Goal: Information Seeking & Learning: Learn about a topic

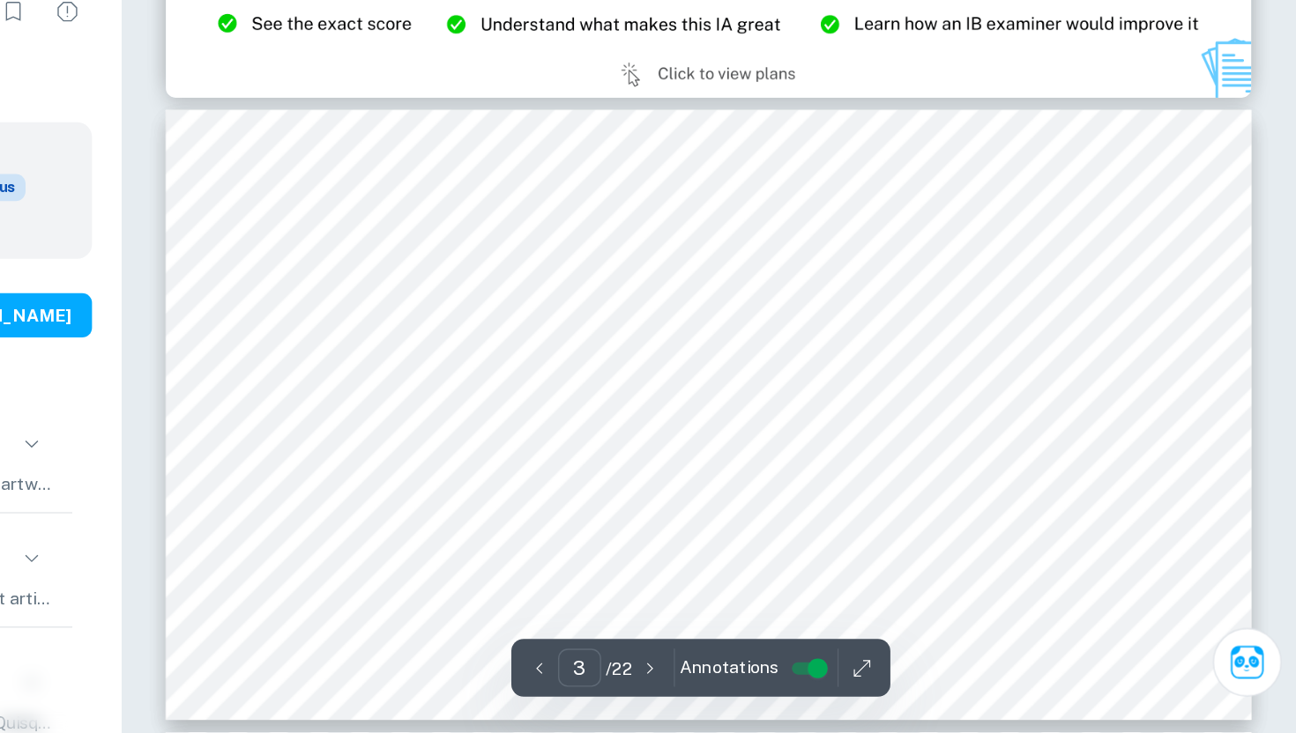
scroll to position [1253, 0]
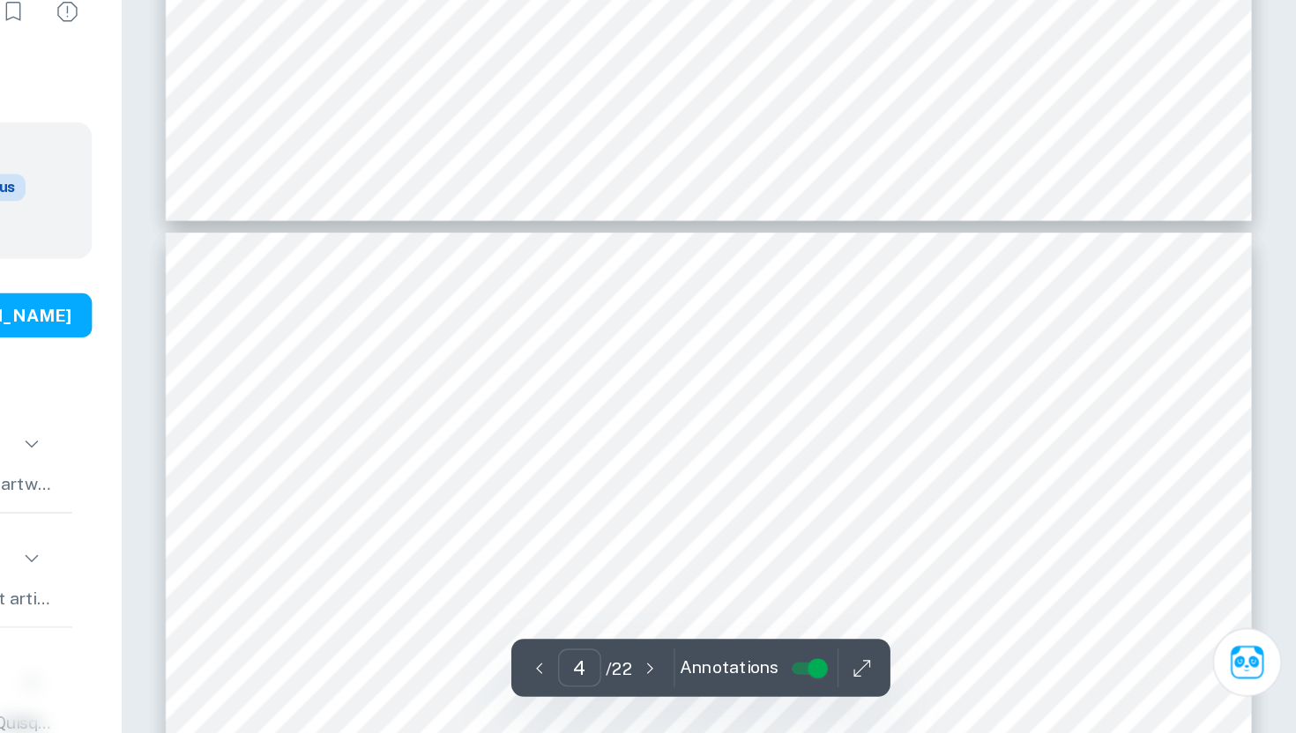
type input "5"
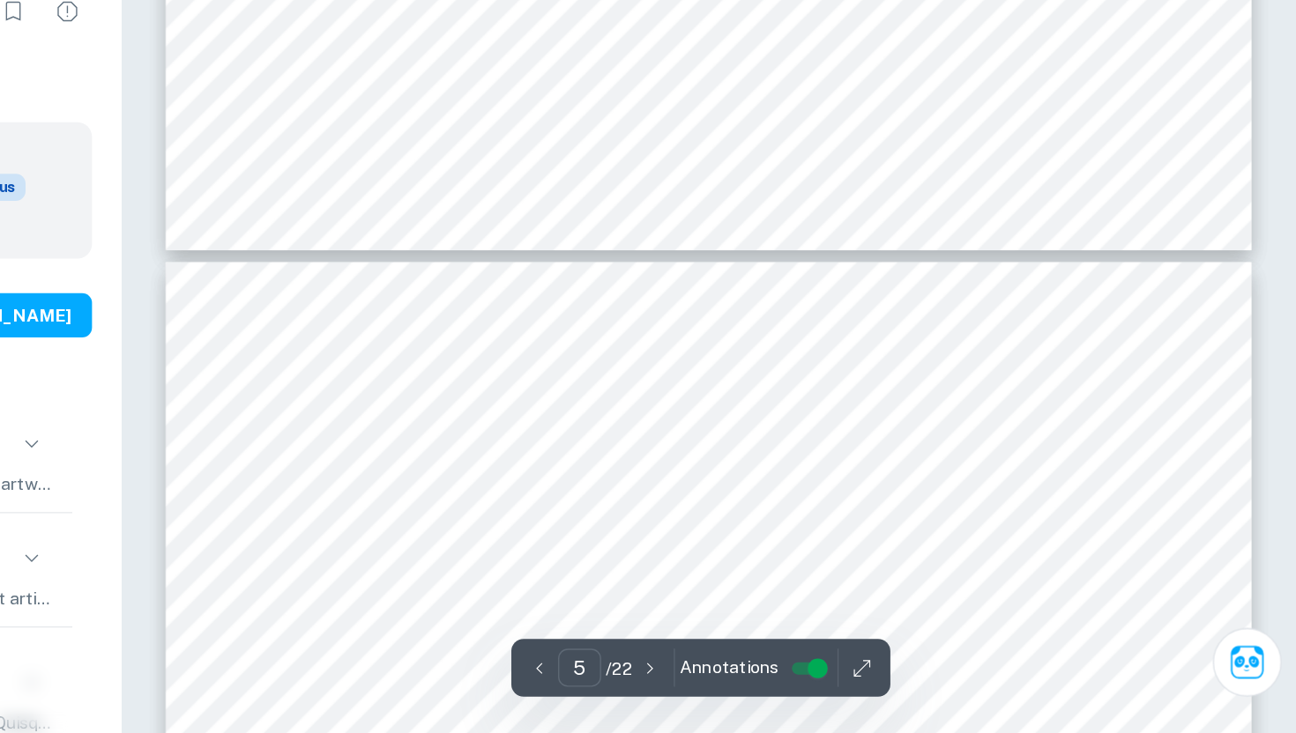
scroll to position [2169, 0]
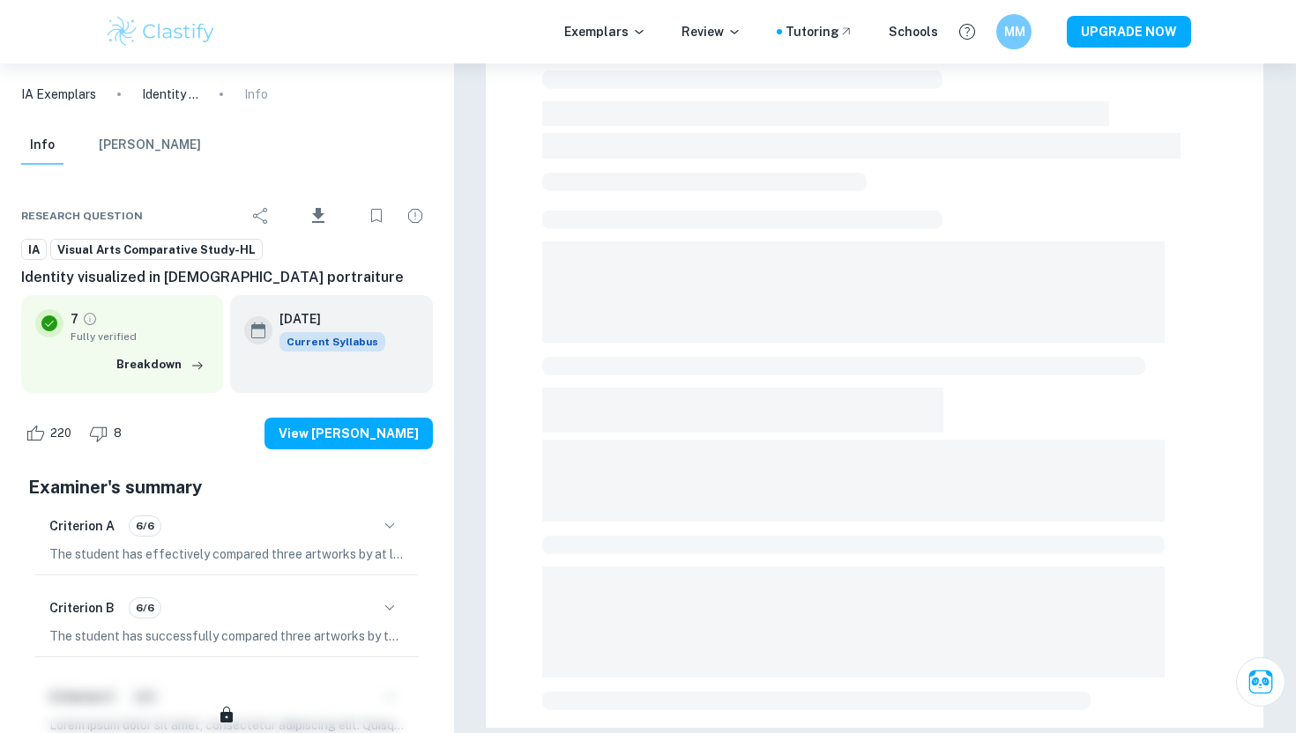
scroll to position [448, 0]
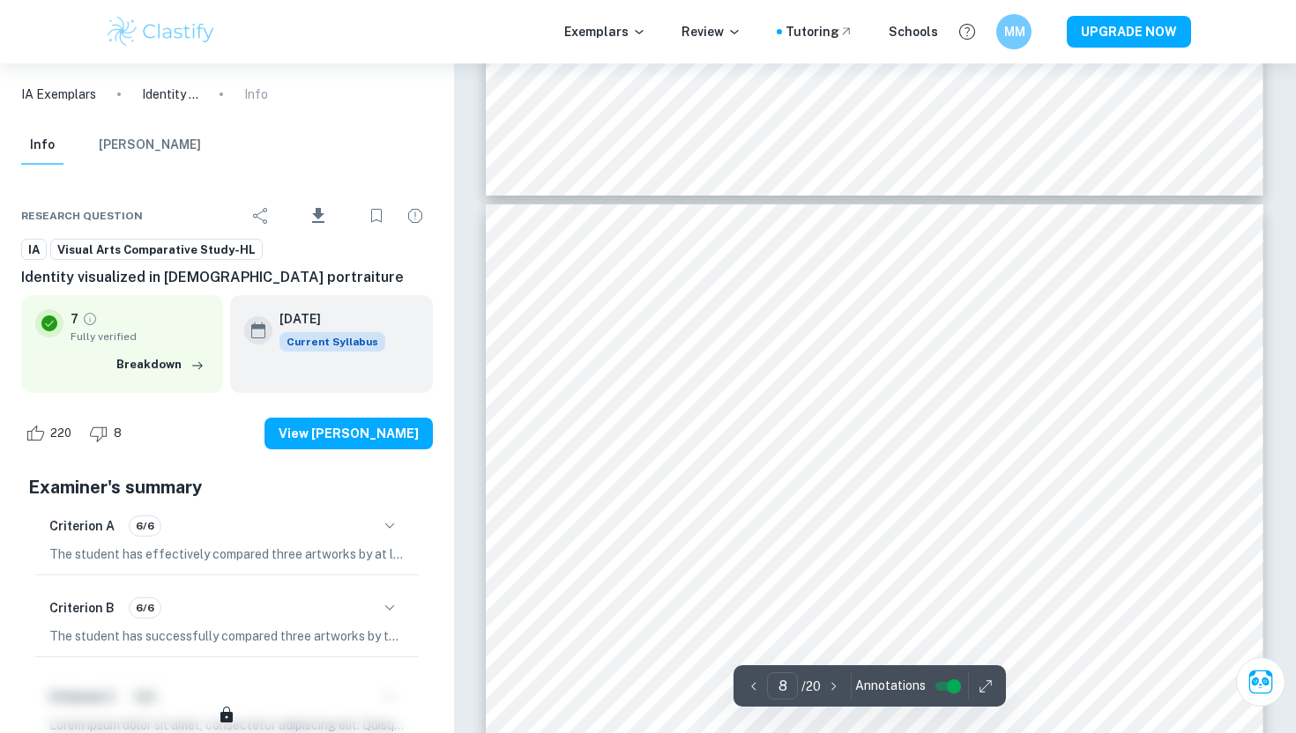
scroll to position [4123, 0]
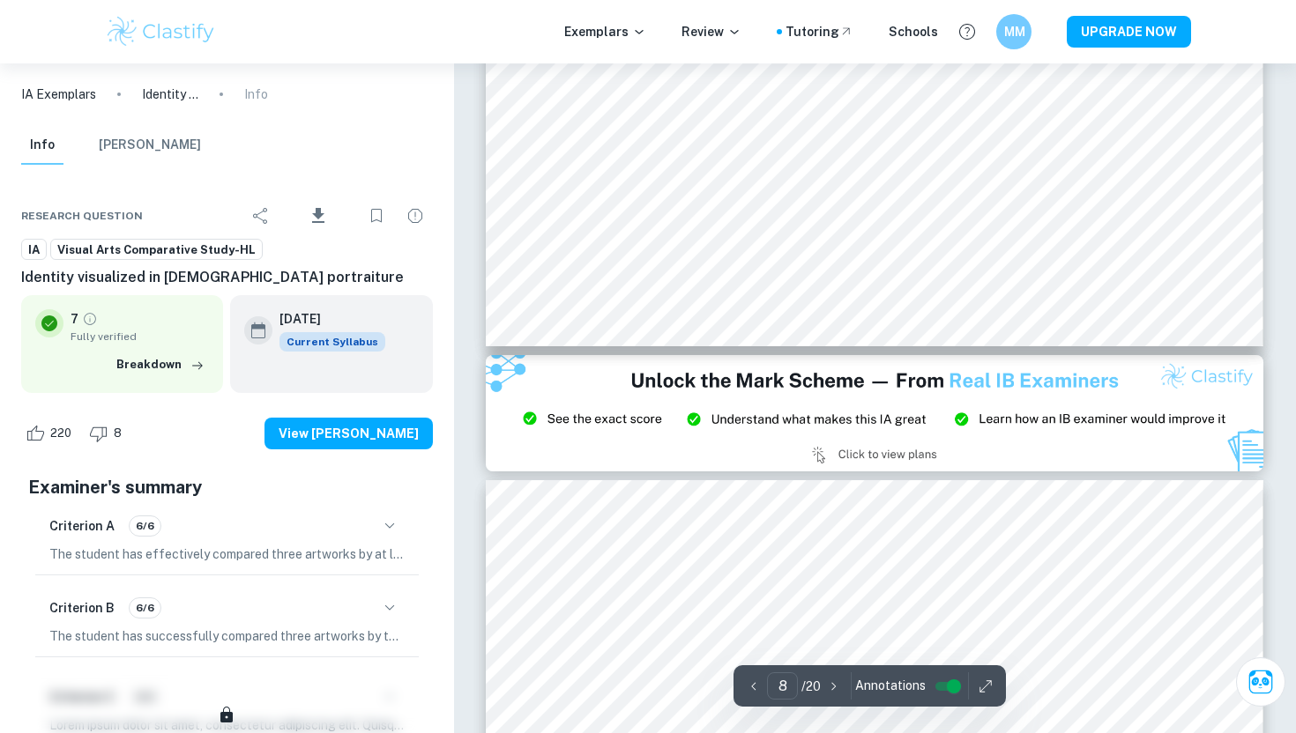
type input "9"
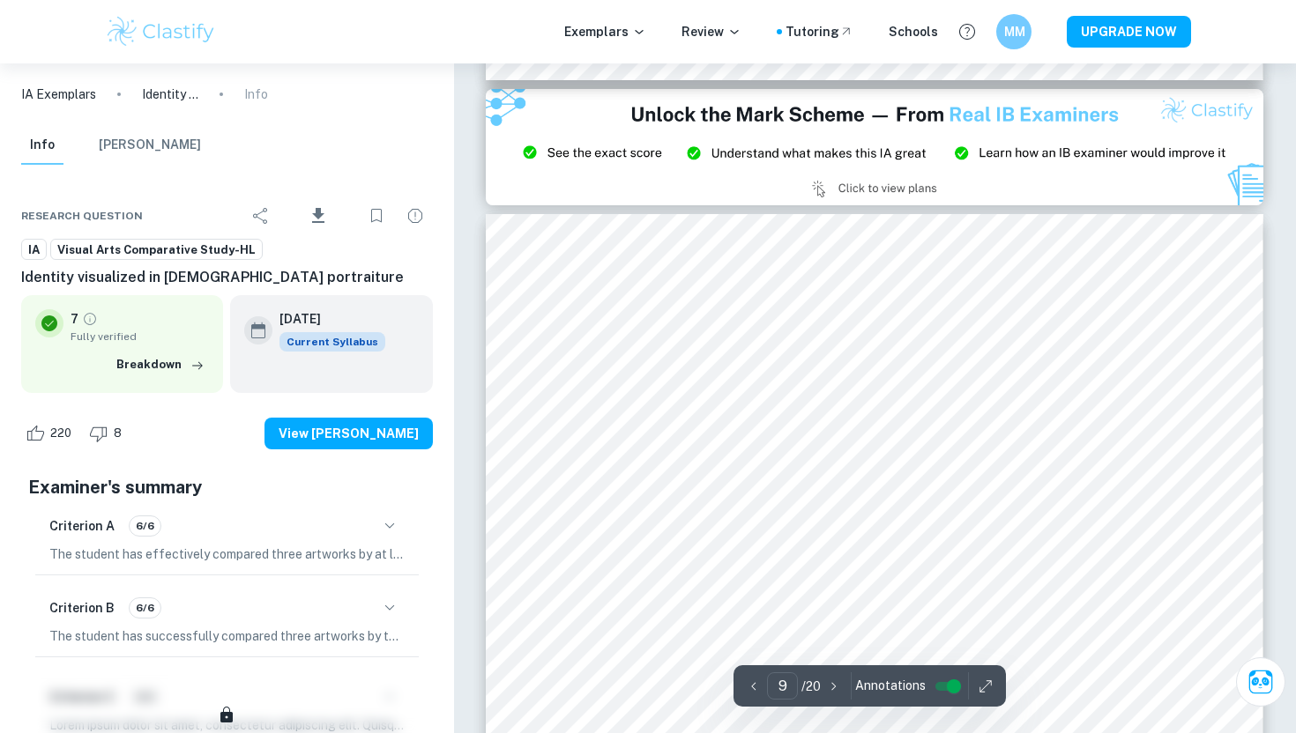
scroll to position [4713, 0]
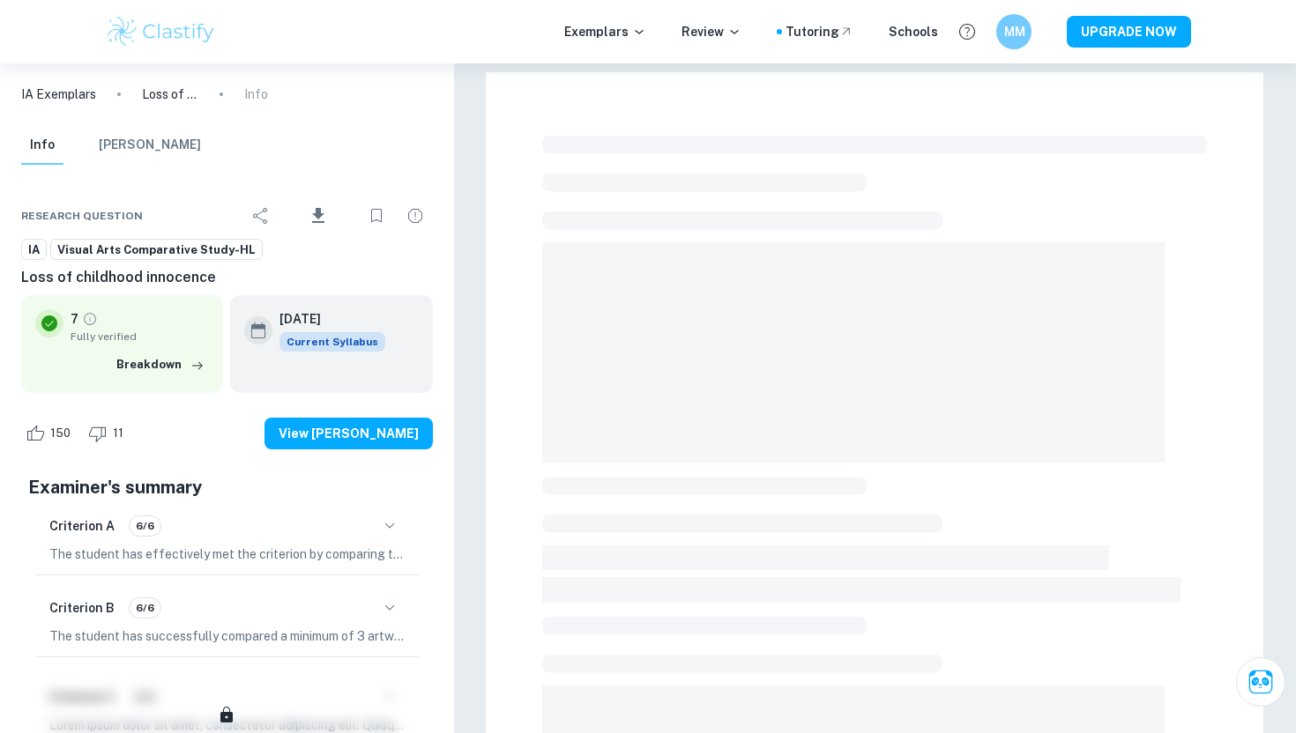
scroll to position [448, 0]
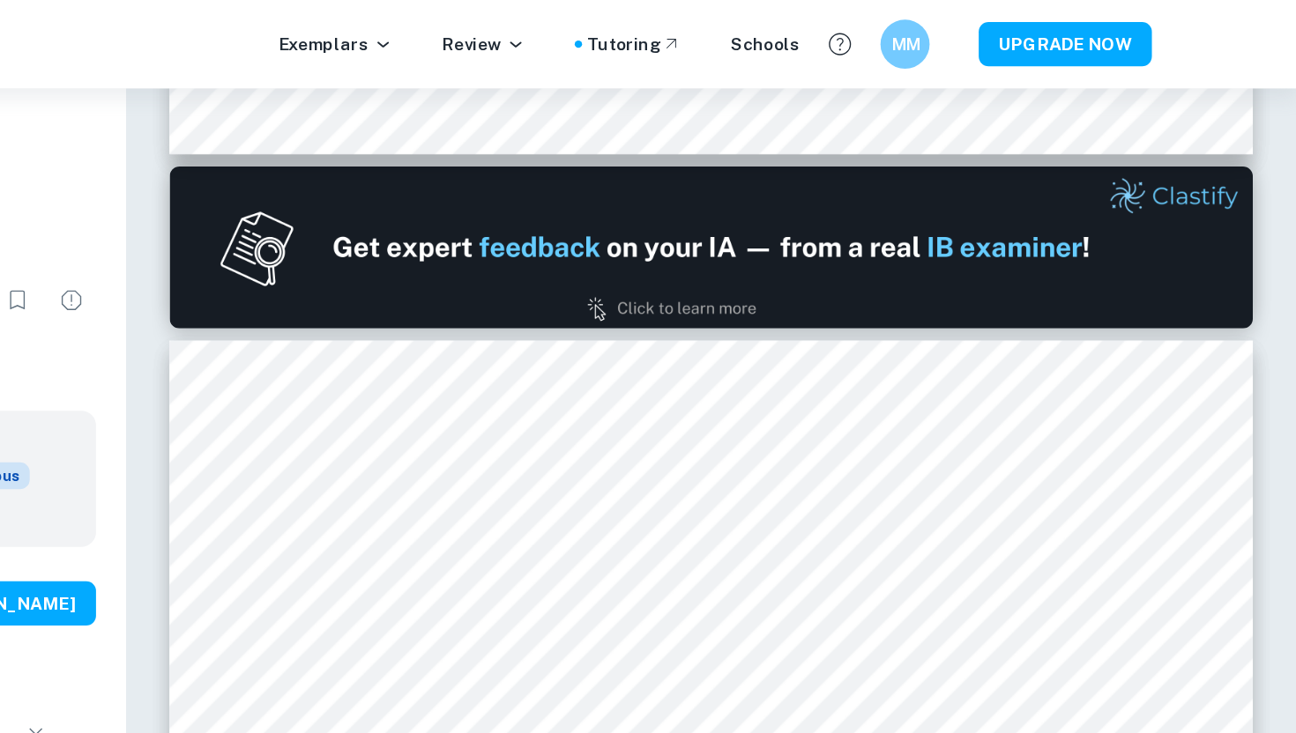
scroll to position [293, 0]
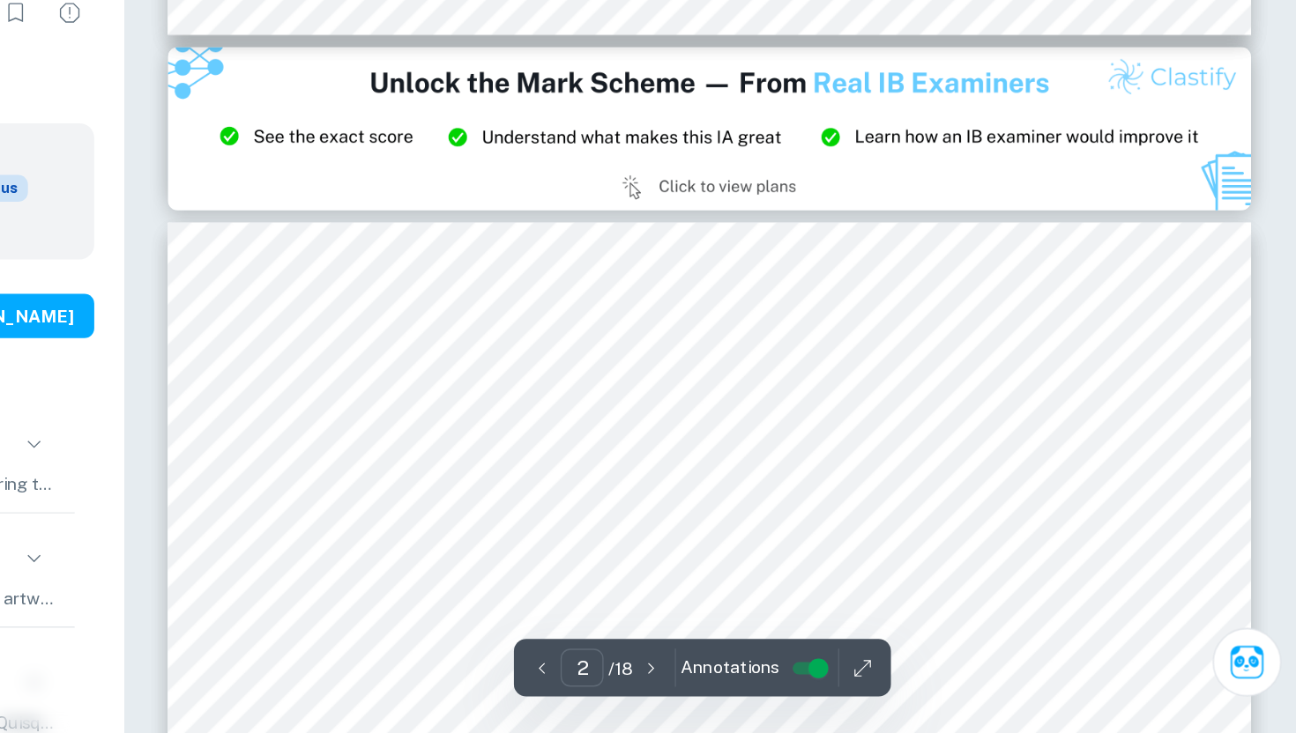
type input "3"
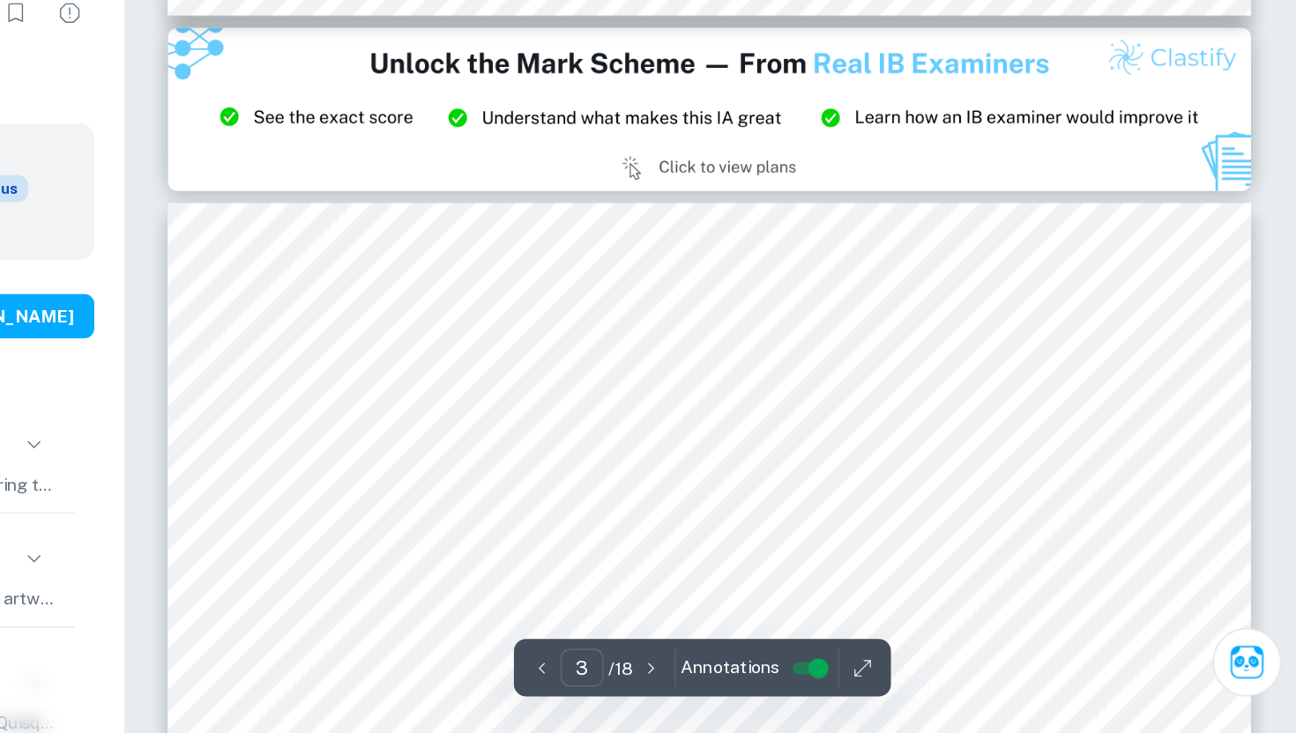
scroll to position [876, 0]
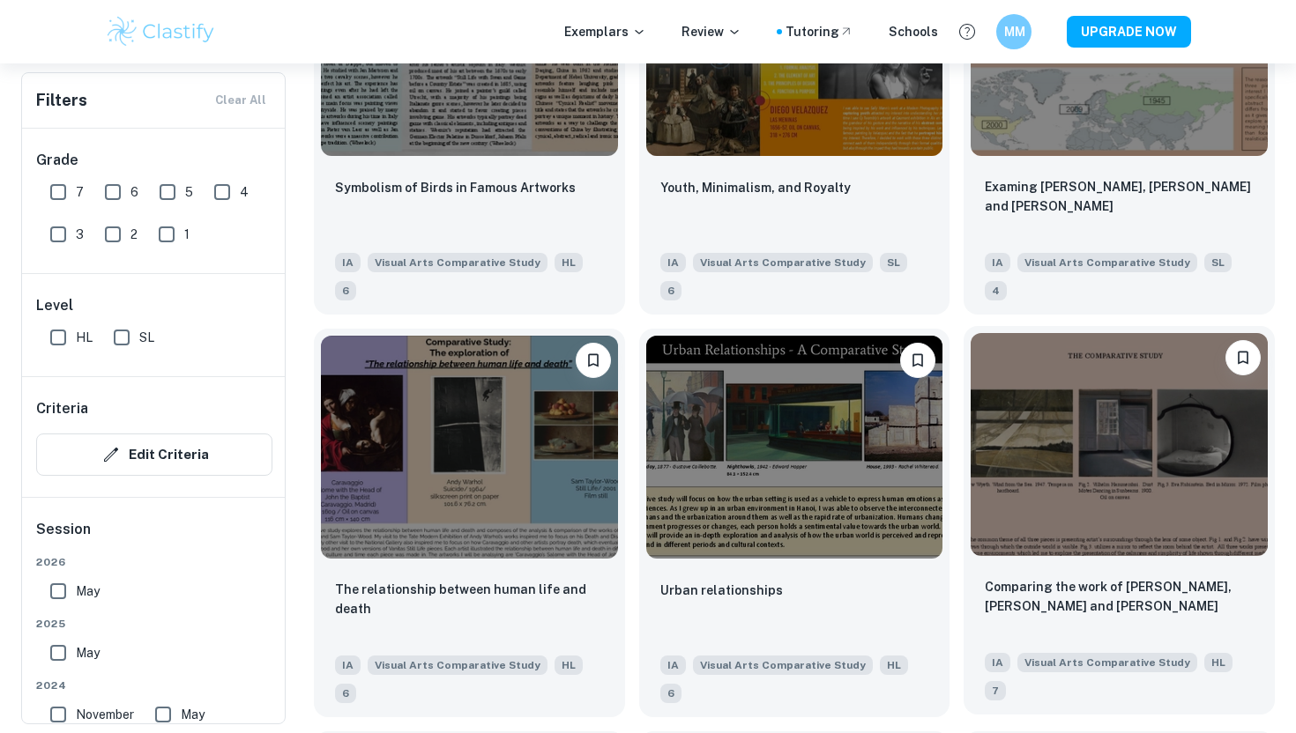
scroll to position [3753, 0]
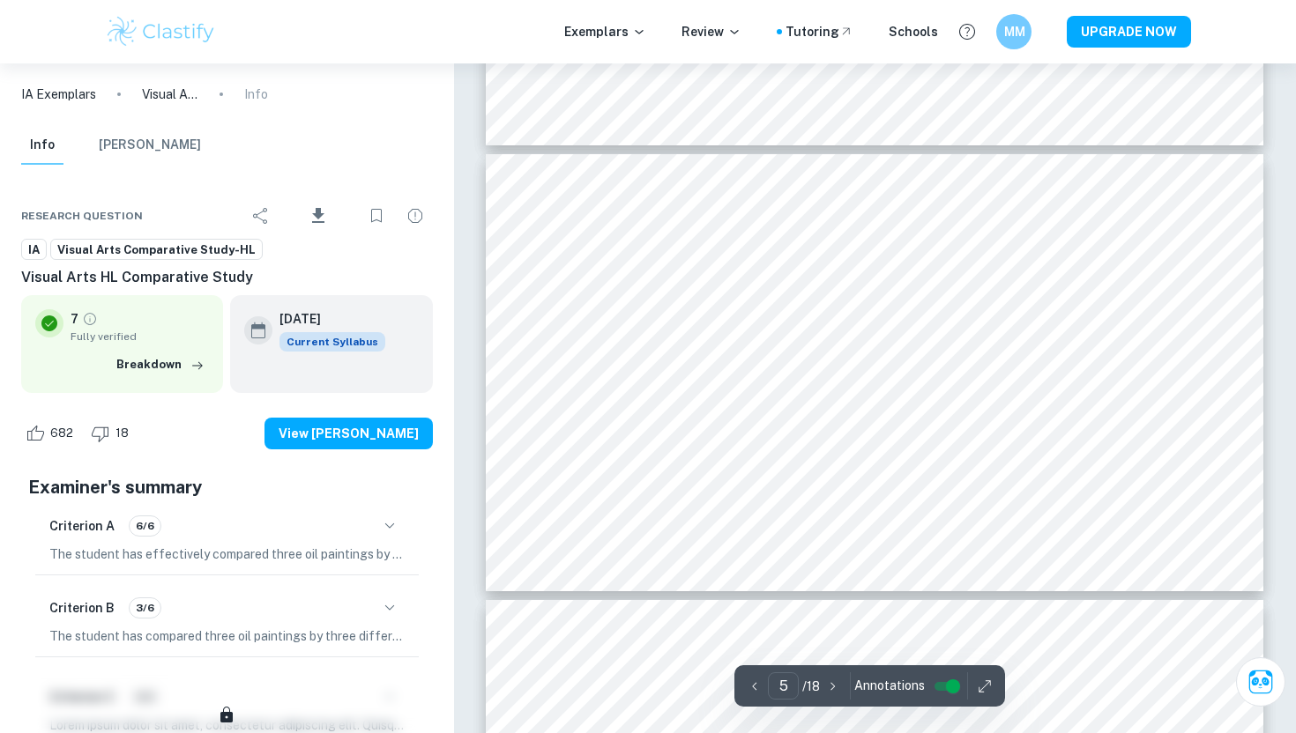
scroll to position [1964, 0]
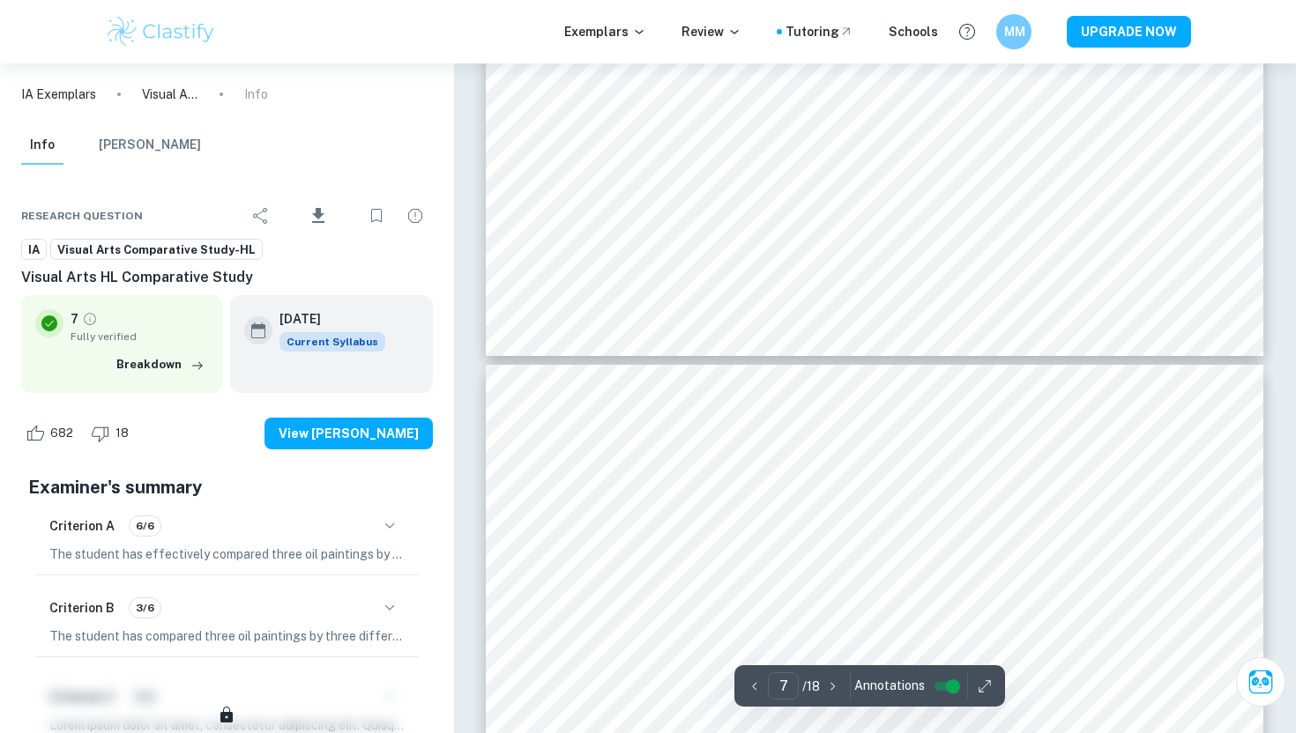
type input "8"
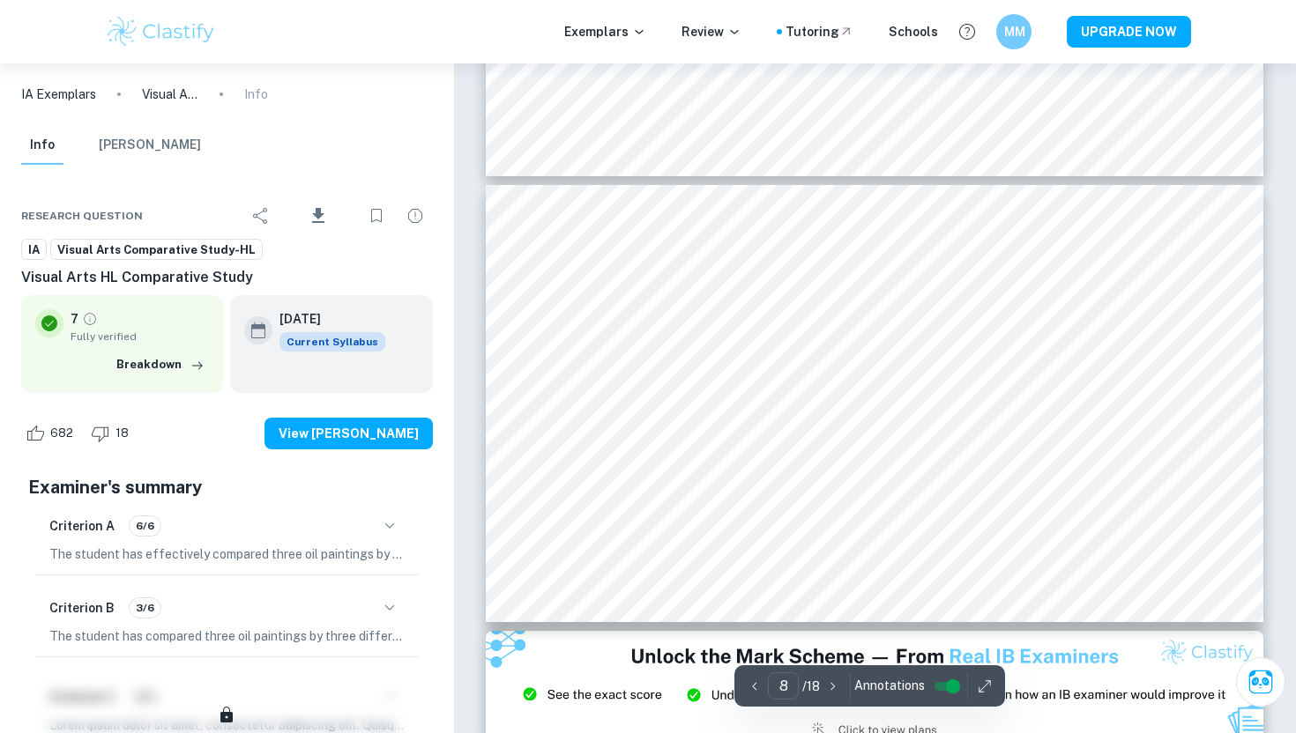
scroll to position [3269, 0]
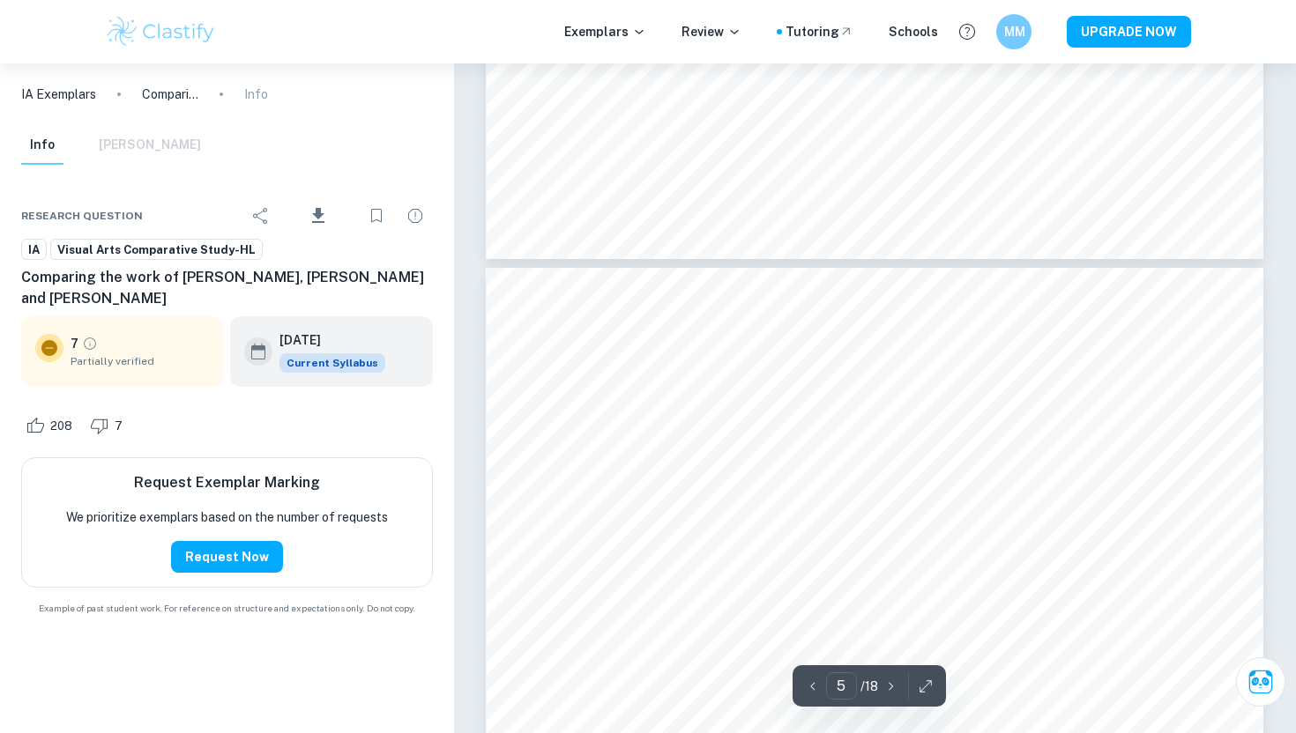
scroll to position [2423, 0]
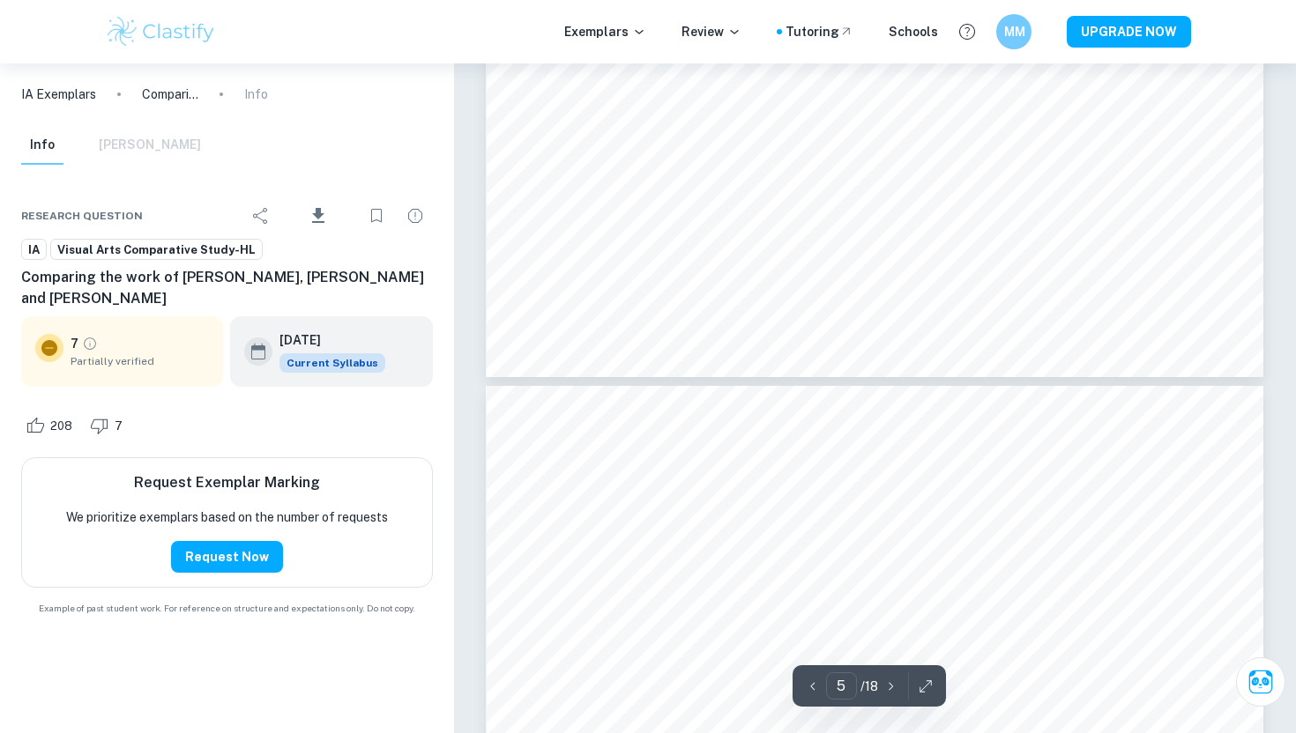
type input "6"
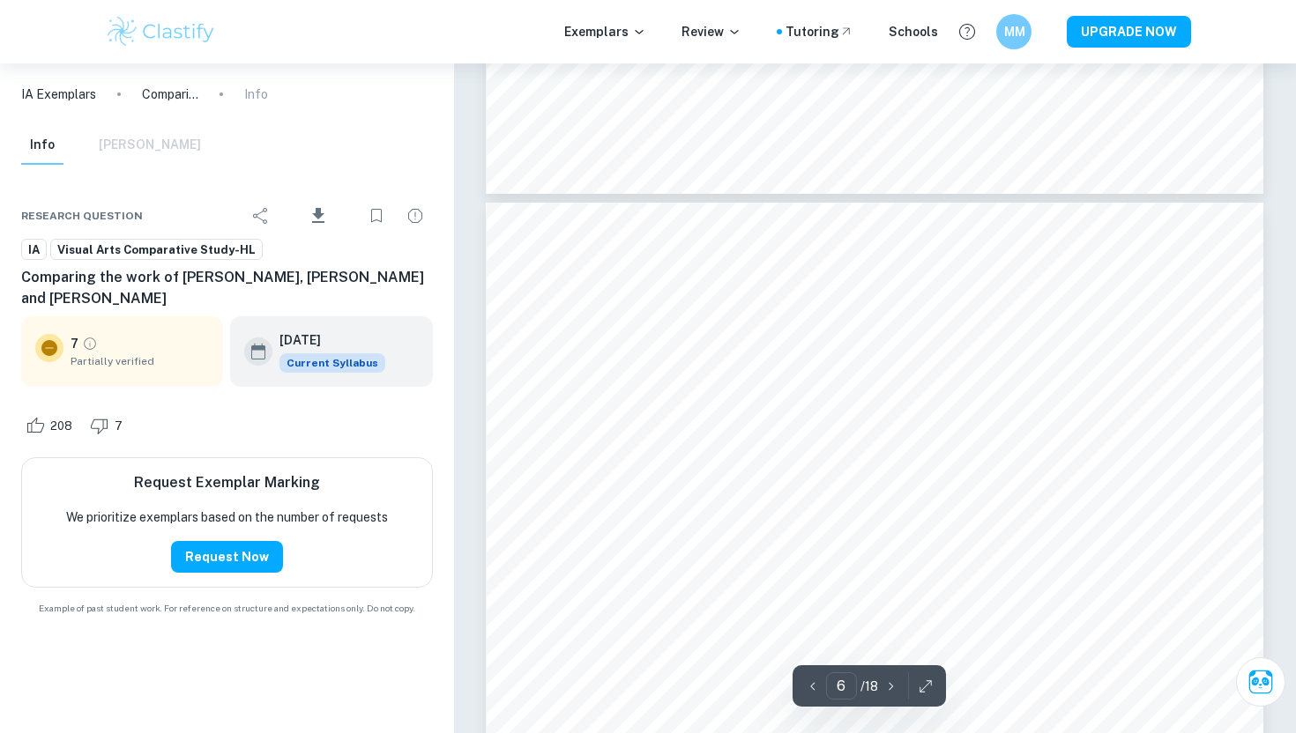
scroll to position [2915, 0]
